Goal: Task Accomplishment & Management: Manage account settings

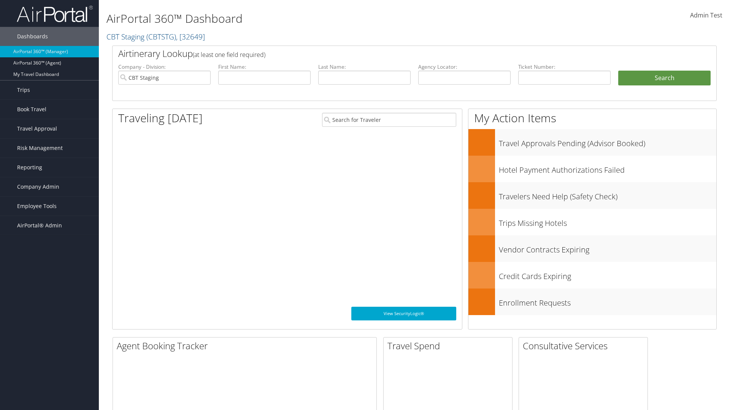
click at [49, 187] on span "Company Admin" at bounding box center [38, 186] width 42 height 19
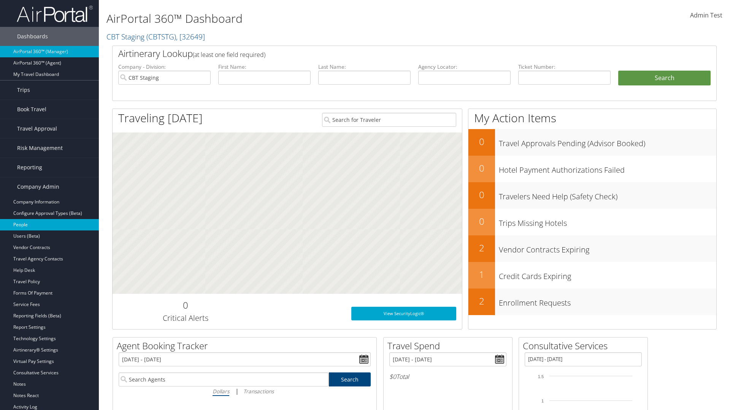
click at [49, 225] on link "People" at bounding box center [49, 224] width 99 height 11
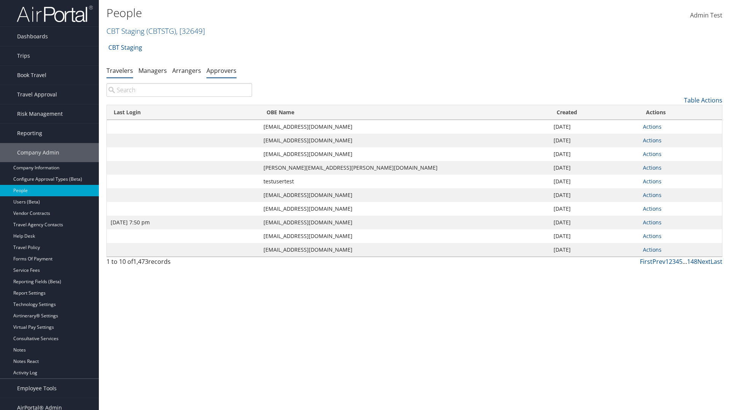
click at [221, 70] on link "Approvers" at bounding box center [221, 70] width 30 height 8
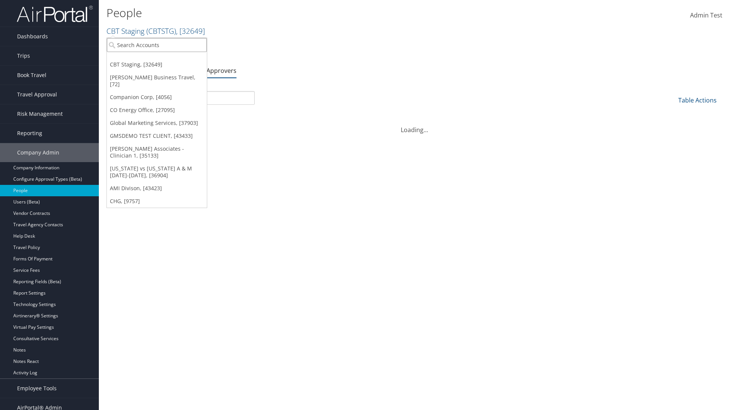
click at [157, 45] on input "search" at bounding box center [157, 45] width 100 height 14
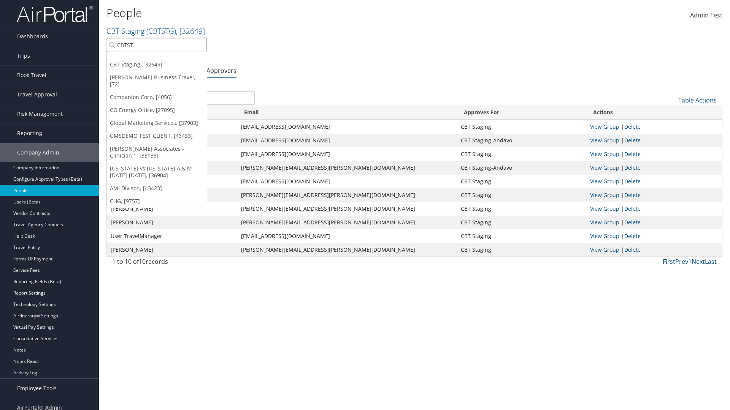
type input "CBTSTG"
click at [157, 59] on div "CBT Staging (CBTSTG), [32649]" at bounding box center [157, 58] width 108 height 7
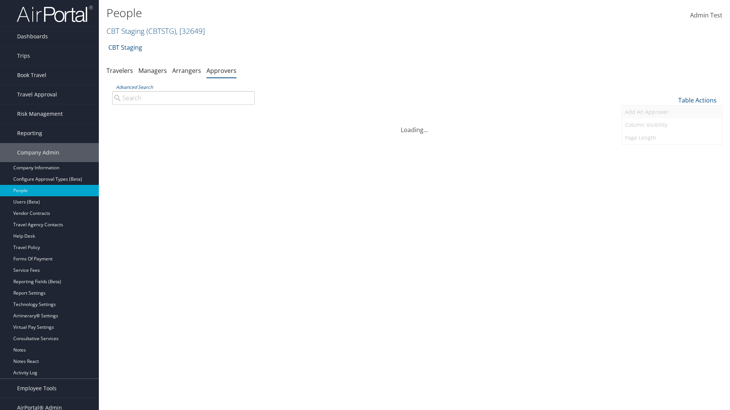
click at [671, 112] on link "Add An Approver" at bounding box center [672, 112] width 100 height 13
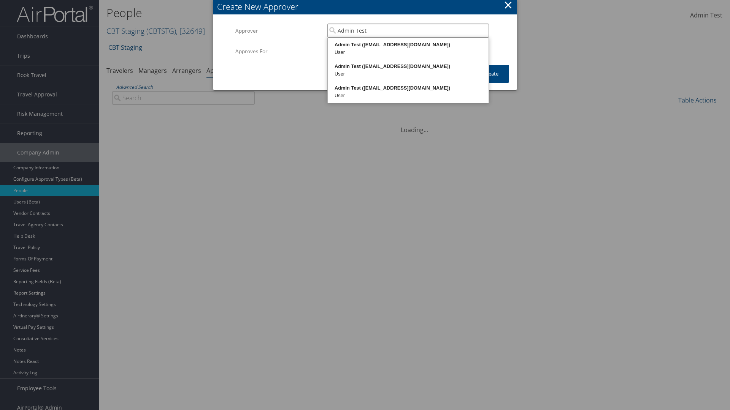
click at [408, 45] on div "Admin Test ([EMAIL_ADDRESS][DOMAIN_NAME])" at bounding box center [408, 45] width 158 height 8
type input "Admin Test"
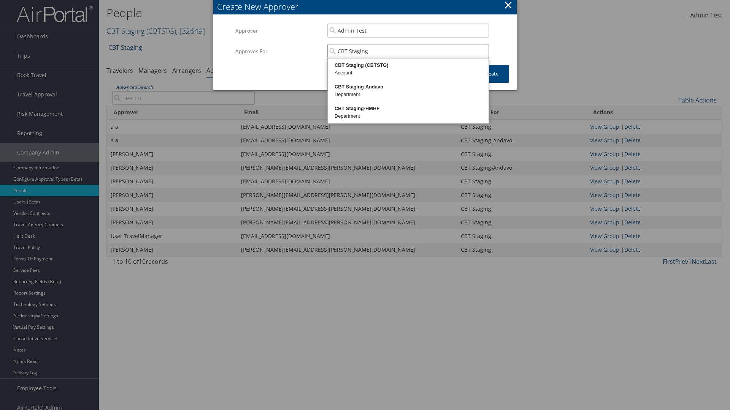
click at [408, 65] on div "CBT Staging (CBTSTG)" at bounding box center [408, 66] width 158 height 8
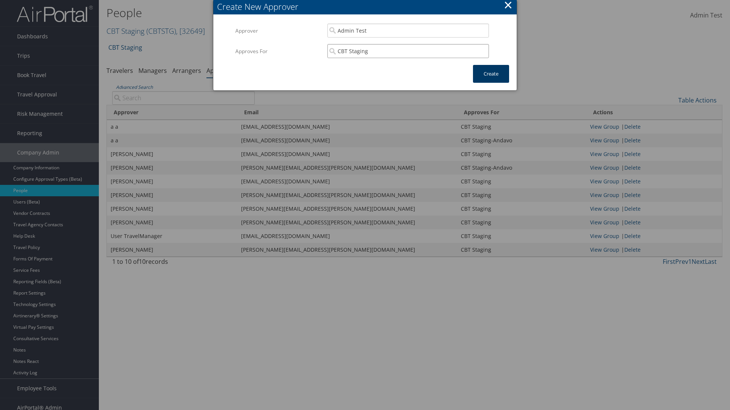
type input "CBT Staging"
click at [491, 74] on button "Create" at bounding box center [491, 74] width 36 height 18
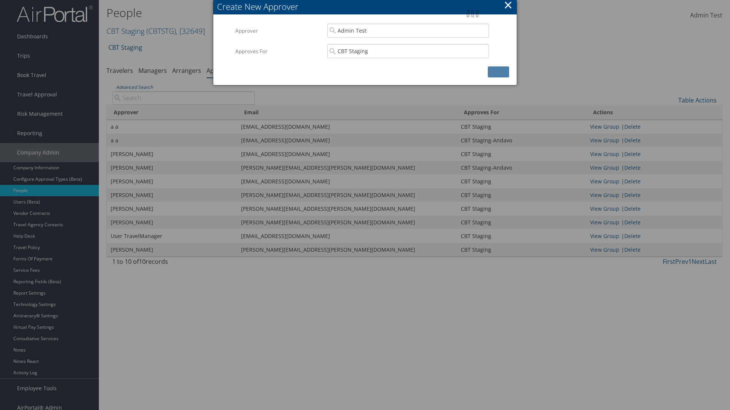
scroll to position [8, 0]
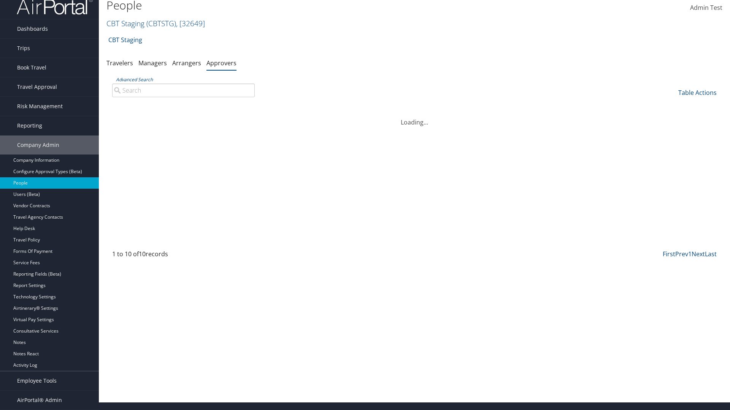
click at [183, 90] on input "Advanced Search" at bounding box center [183, 91] width 142 height 14
type input "Admin"
